Goal: Information Seeking & Learning: Learn about a topic

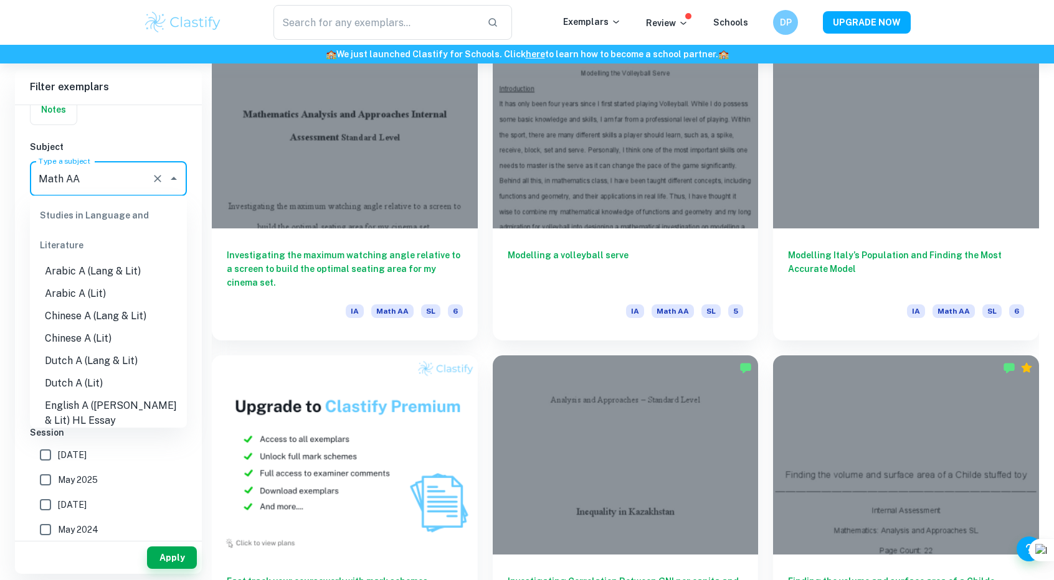
scroll to position [1551, 0]
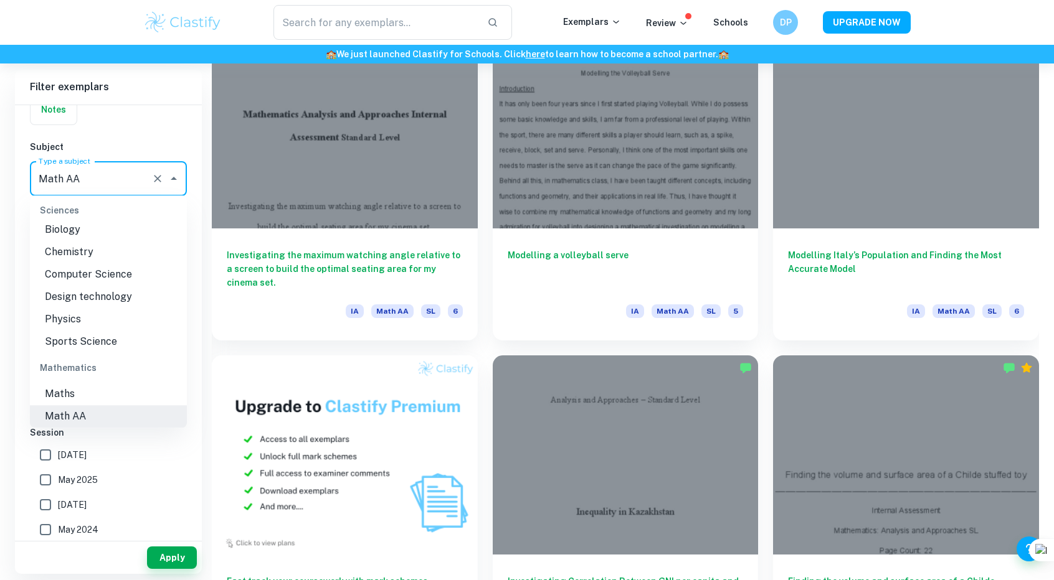
click at [139, 177] on input "Math AA" at bounding box center [90, 179] width 111 height 24
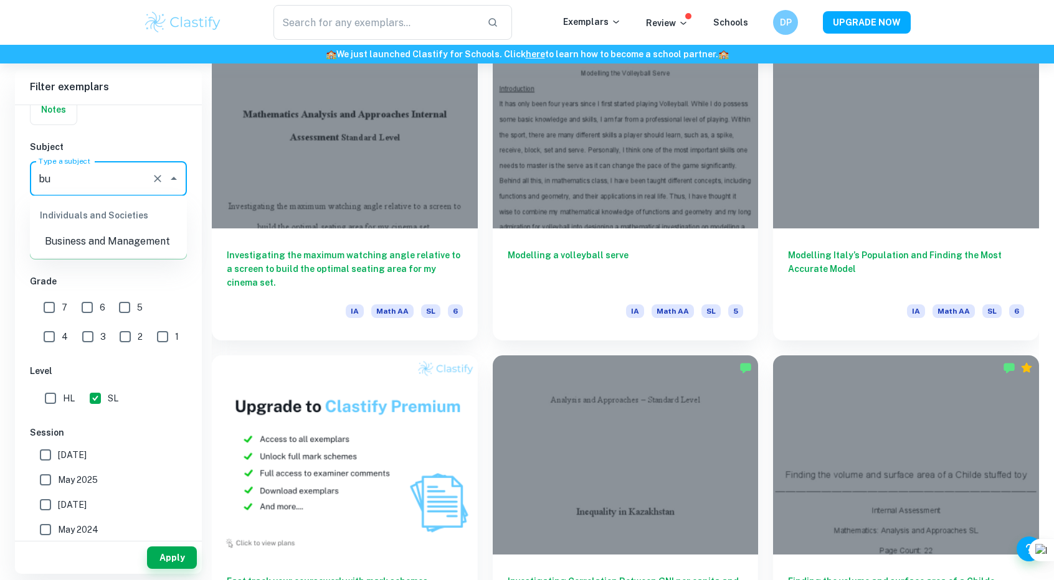
click at [127, 247] on li "Business and Management" at bounding box center [108, 241] width 157 height 22
type input "Business and Management"
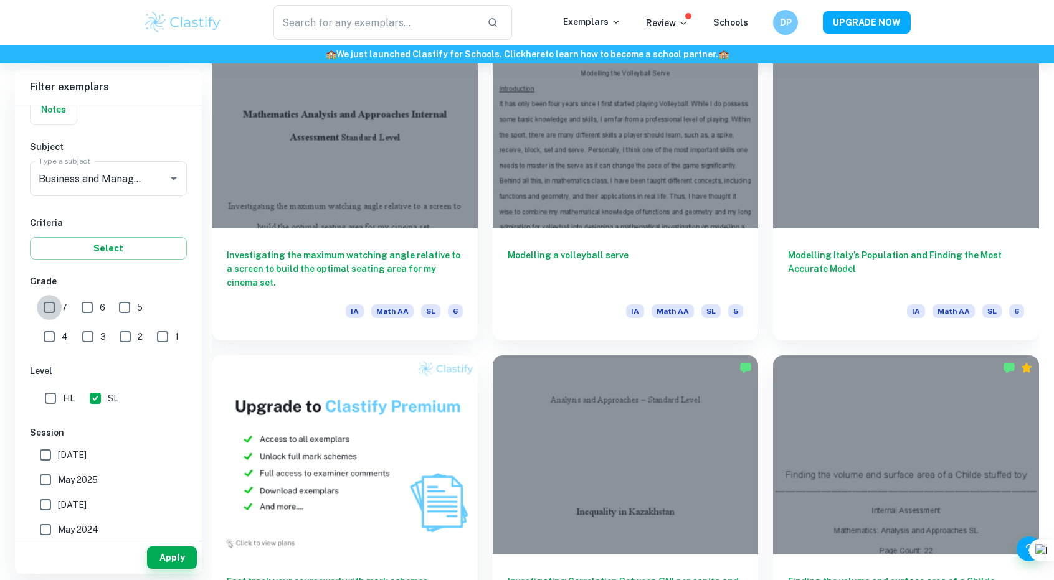
click at [61, 306] on input "7" at bounding box center [49, 307] width 25 height 25
checkbox input "true"
click at [91, 303] on input "6" at bounding box center [87, 307] width 25 height 25
checkbox input "true"
click at [59, 390] on input "HL" at bounding box center [50, 398] width 25 height 25
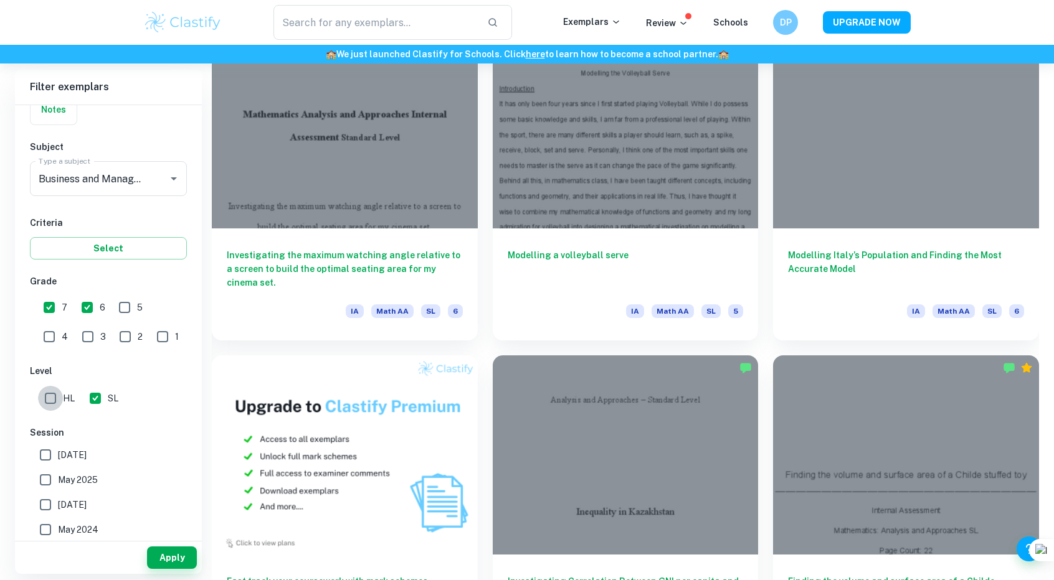
checkbox input "true"
click at [172, 558] on button "Apply" at bounding box center [172, 558] width 50 height 22
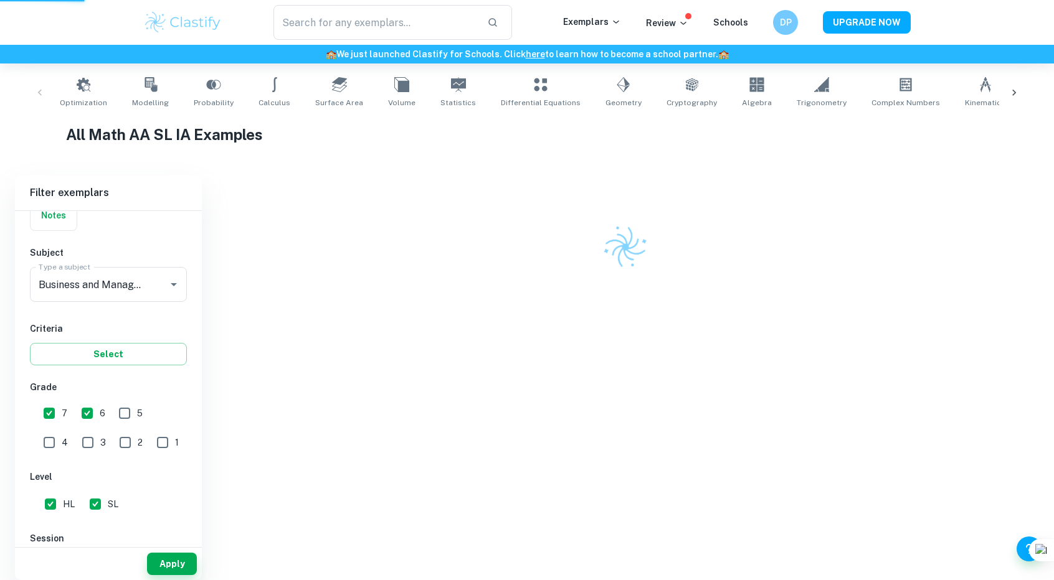
scroll to position [200, 0]
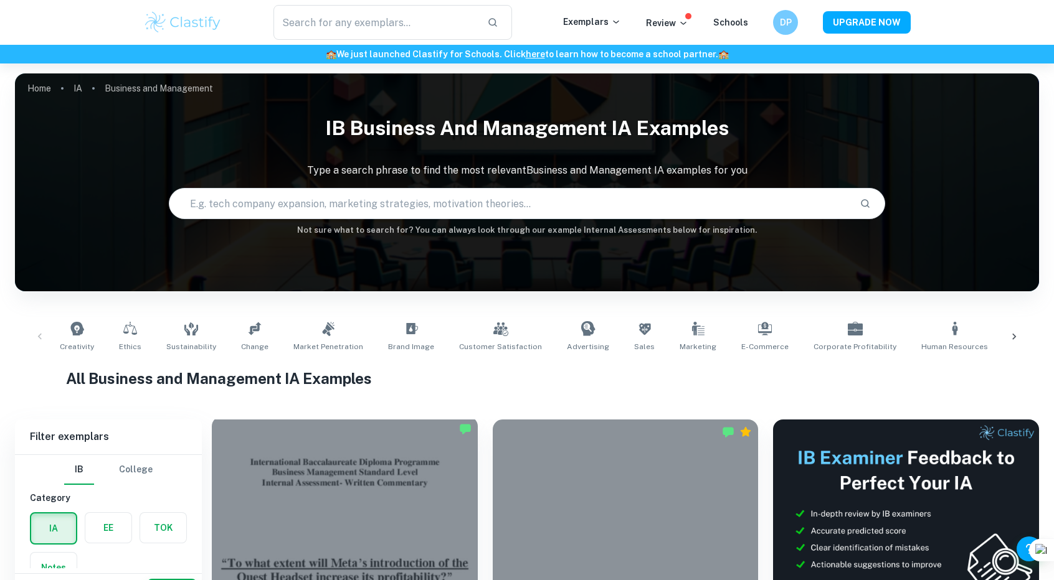
click at [370, 531] on div at bounding box center [345, 516] width 266 height 199
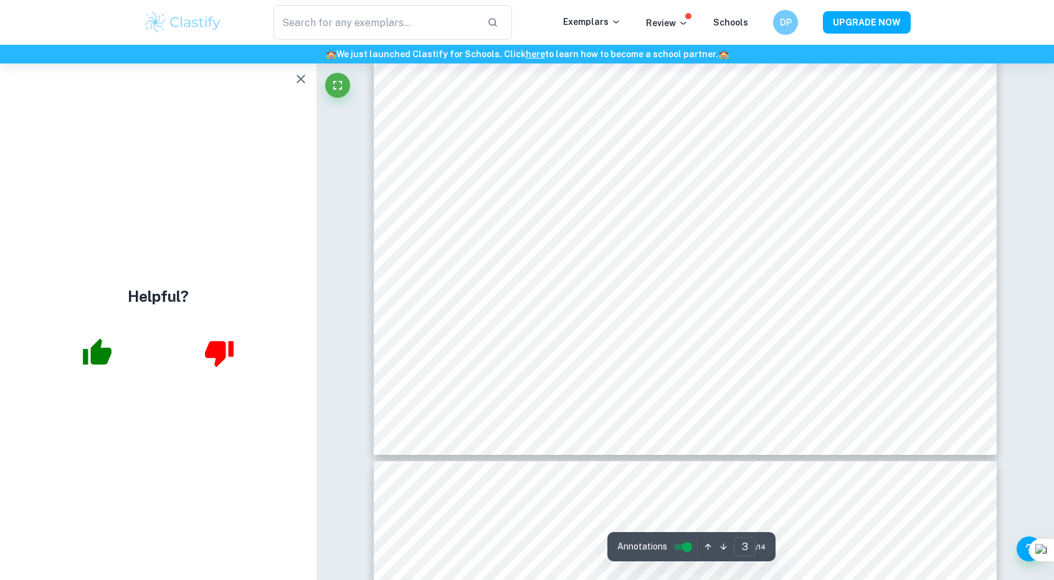
scroll to position [2475, 0]
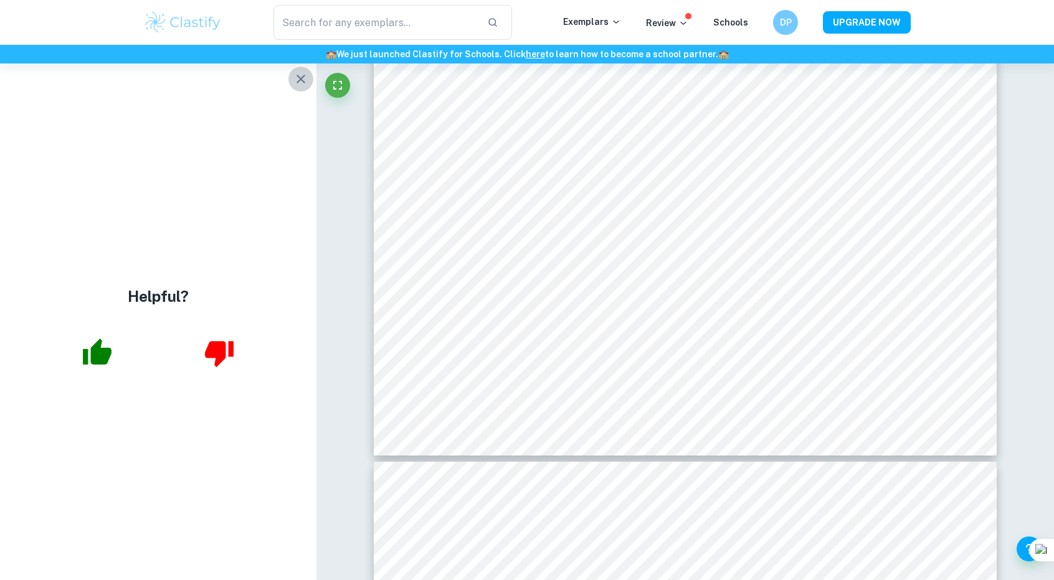
click at [301, 77] on icon "button" at bounding box center [300, 79] width 15 height 15
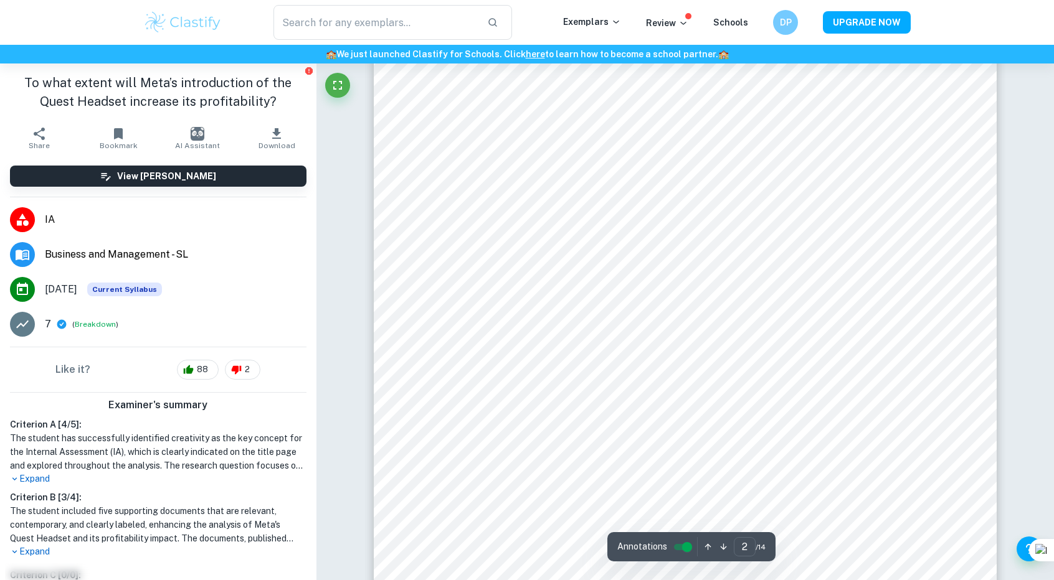
scroll to position [1039, 0]
type input "6"
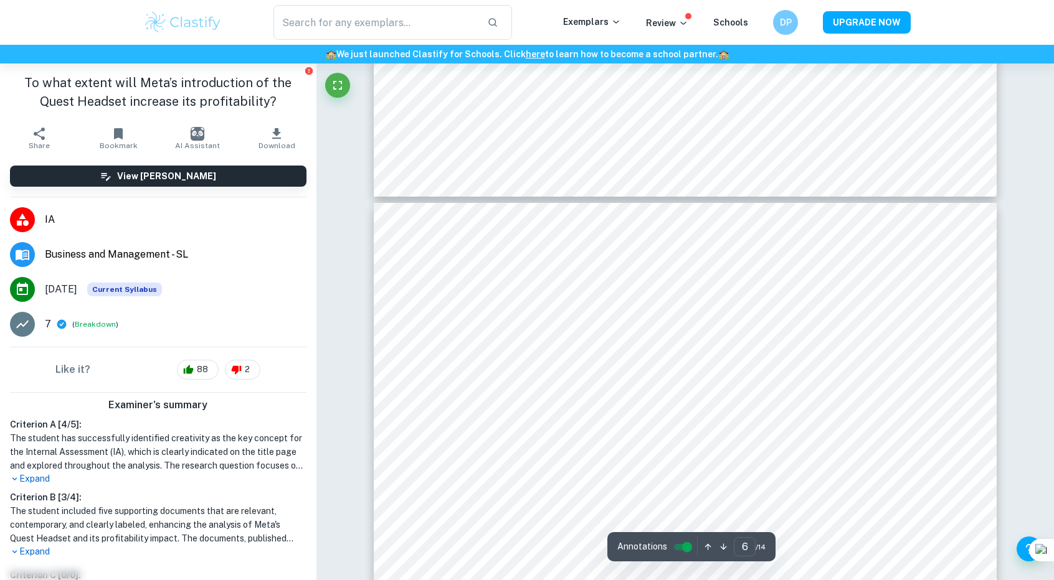
scroll to position [4510, 0]
